Goal: Navigation & Orientation: Find specific page/section

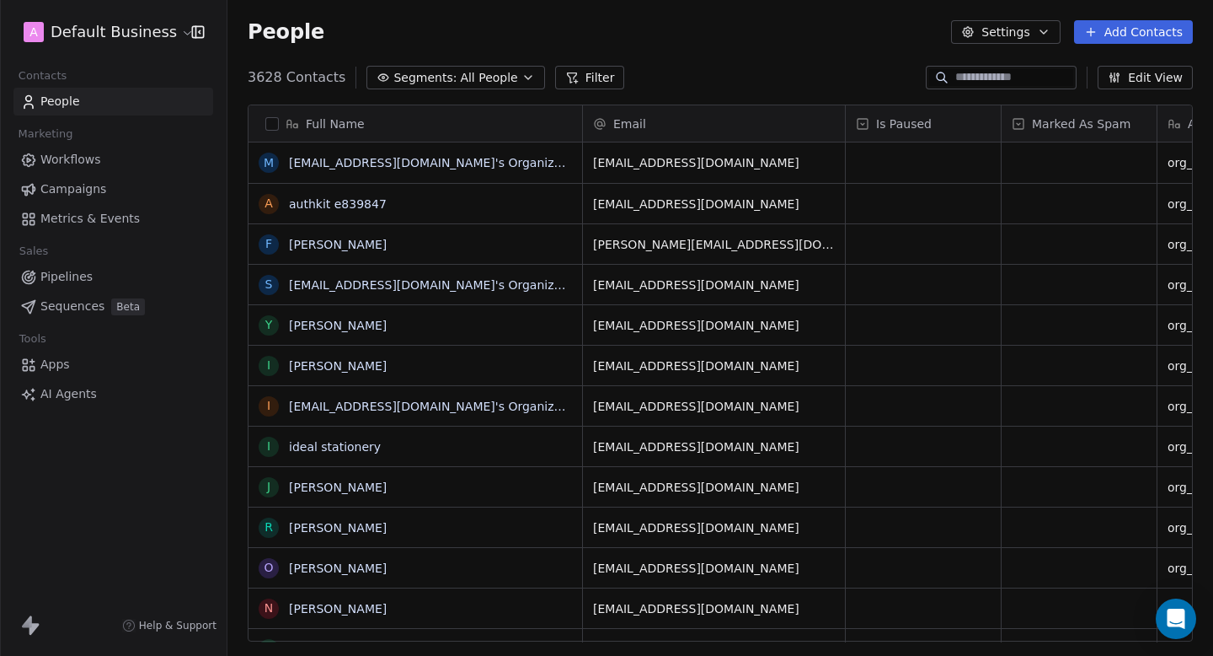
scroll to position [577, 986]
click at [128, 163] on link "Workflows" at bounding box center [113, 160] width 200 height 28
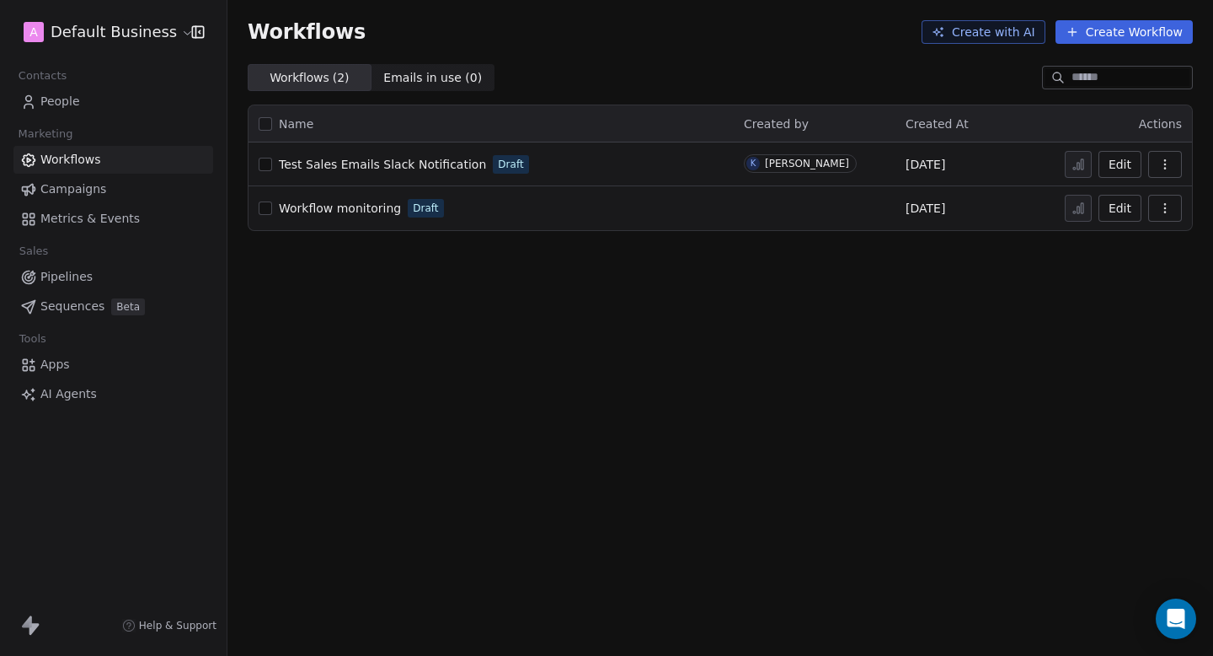
click at [153, 30] on html "A Default Business Contacts People Marketing Workflows Campaigns Metrics & Even…" at bounding box center [606, 328] width 1213 height 656
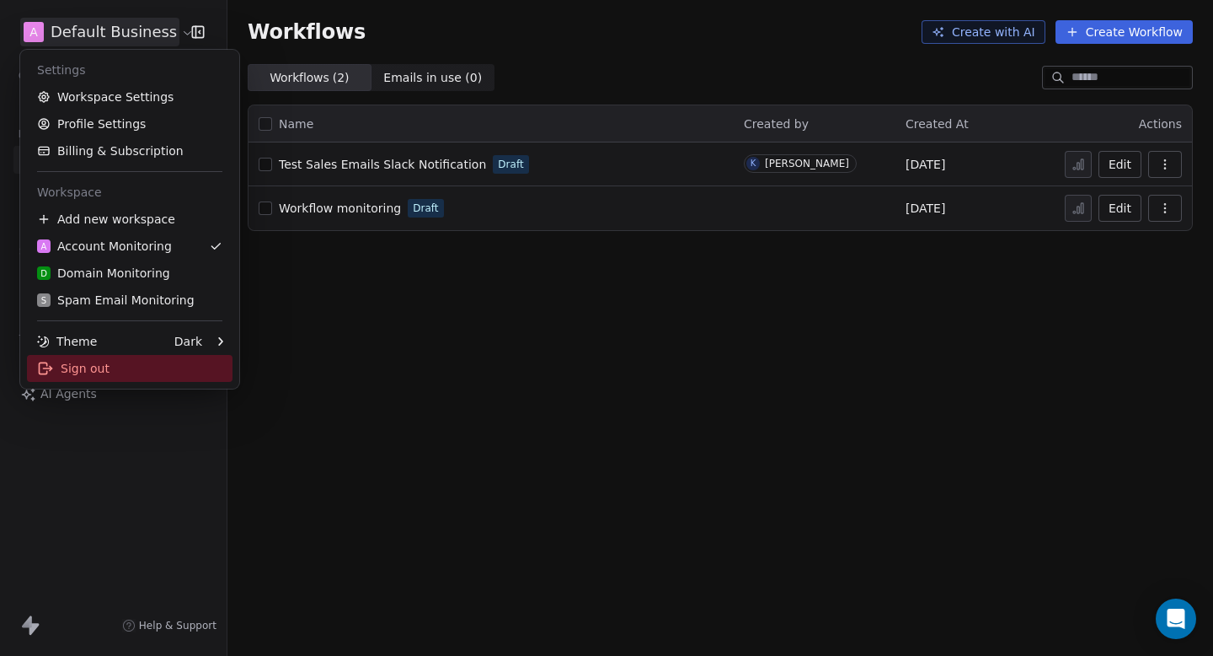
click at [107, 377] on div "Sign out" at bounding box center [130, 368] width 206 height 27
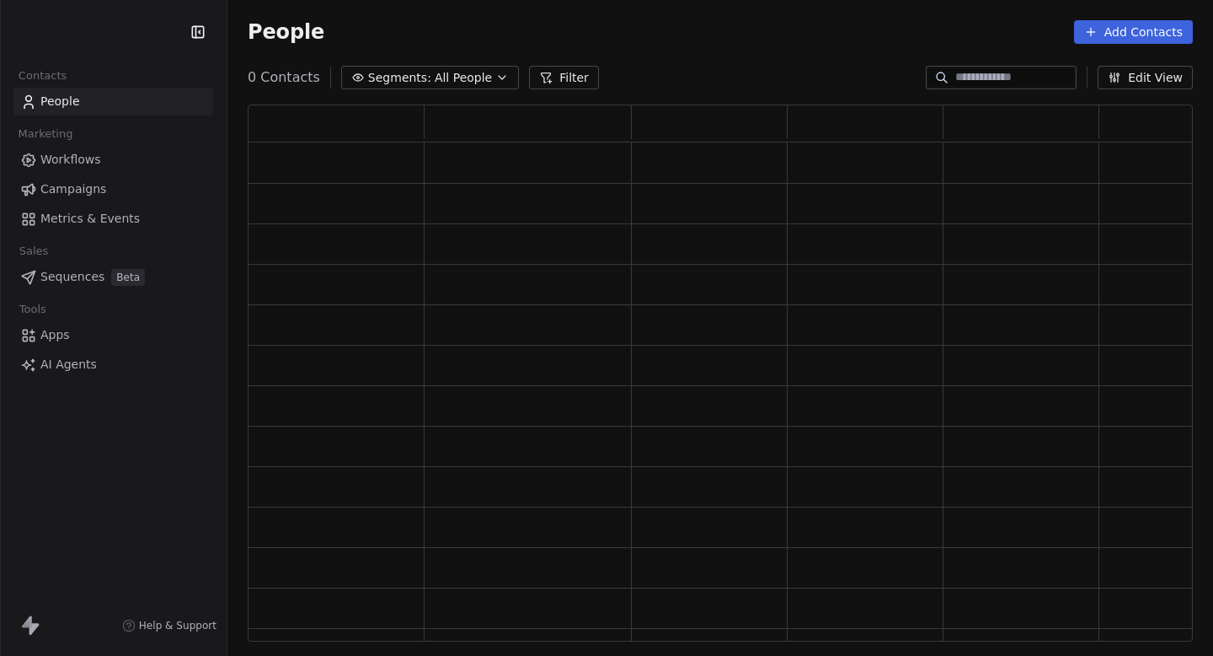
scroll to position [537, 945]
